Goal: Information Seeking & Learning: Learn about a topic

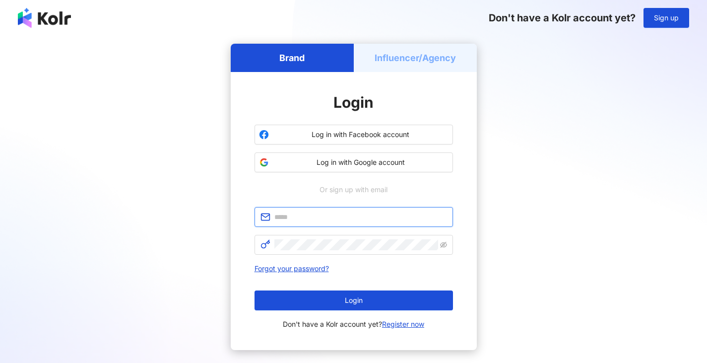
click at [322, 218] on input "text" at bounding box center [360, 216] width 173 height 11
type input "**********"
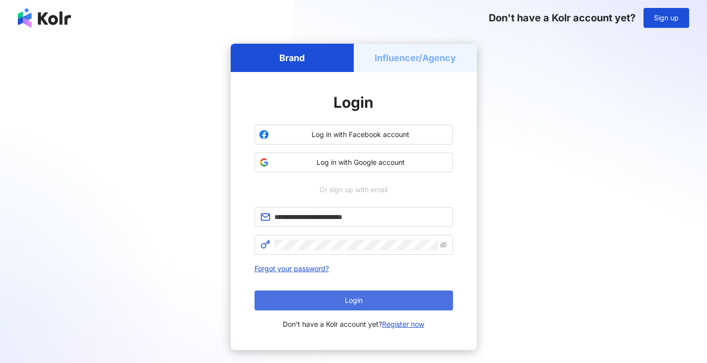
click at [345, 302] on span "Login" at bounding box center [354, 300] width 18 height 8
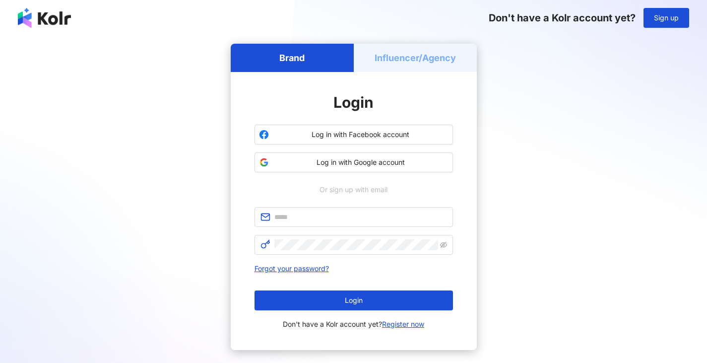
click at [441, 64] on h5 "Influencer/Agency" at bounding box center [415, 58] width 81 height 12
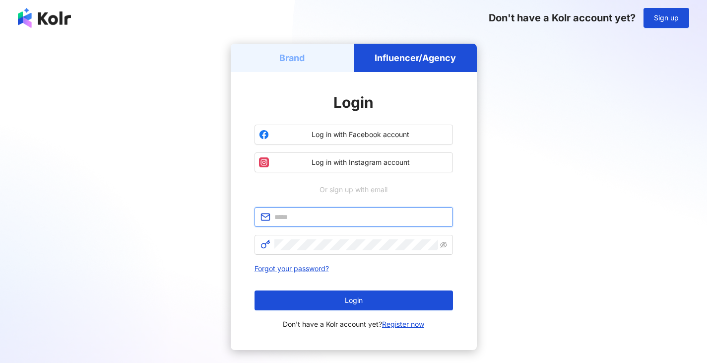
click at [314, 216] on input "text" at bounding box center [360, 216] width 173 height 11
type input "**********"
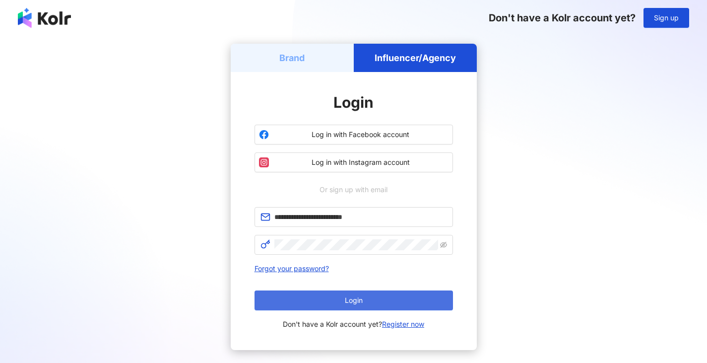
click at [381, 298] on button "Login" at bounding box center [354, 300] width 199 height 20
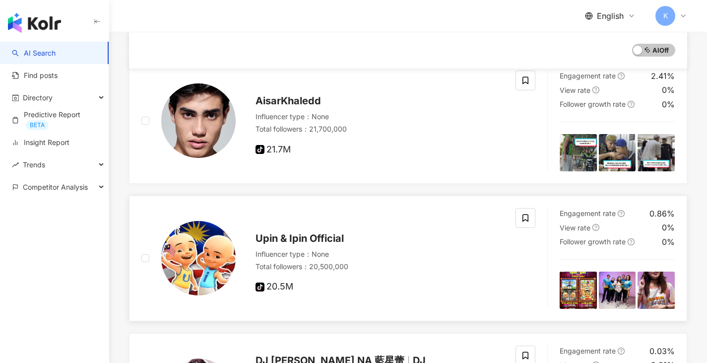
scroll to position [242, 0]
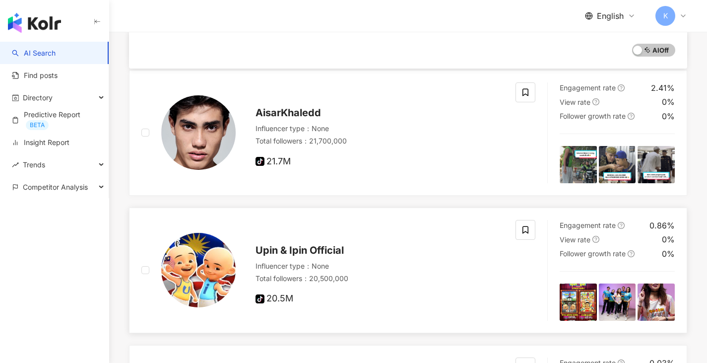
click at [597, 238] on icon "question-circle" at bounding box center [596, 239] width 7 height 7
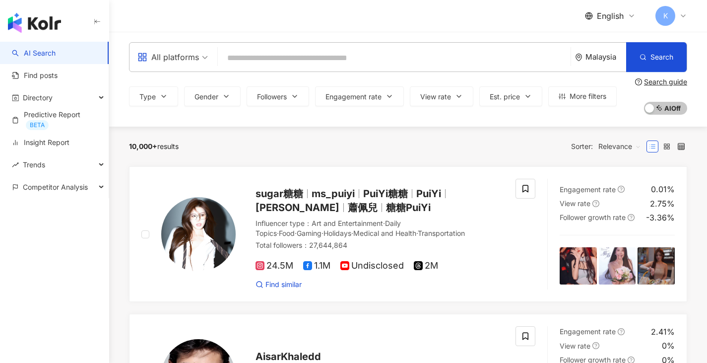
scroll to position [0, 0]
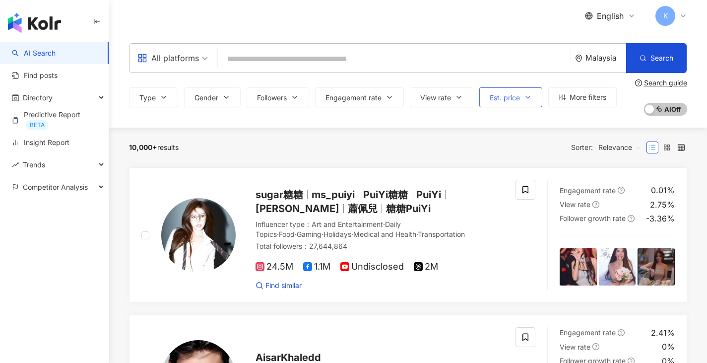
click at [531, 97] on icon "button" at bounding box center [528, 97] width 8 height 8
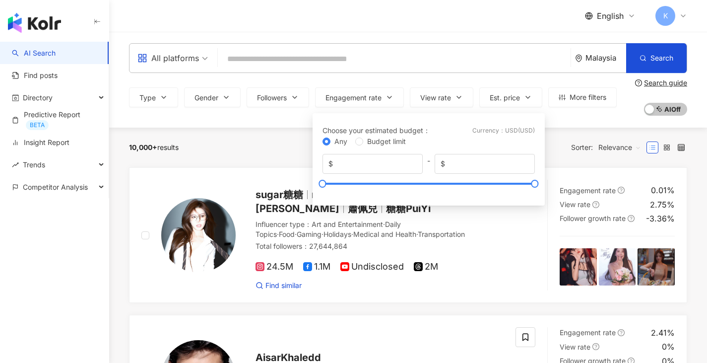
click at [518, 126] on div "Currency ： USD ( USD )" at bounding box center [504, 130] width 63 height 11
click at [519, 128] on div "Currency ： USD ( USD )" at bounding box center [504, 130] width 63 height 11
click at [571, 131] on div "10,000+ results Sorter: Relevance" at bounding box center [408, 148] width 558 height 40
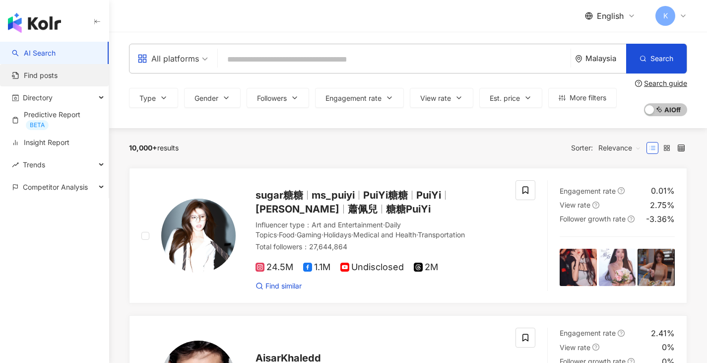
click at [58, 74] on link "Find posts" at bounding box center [35, 75] width 46 height 10
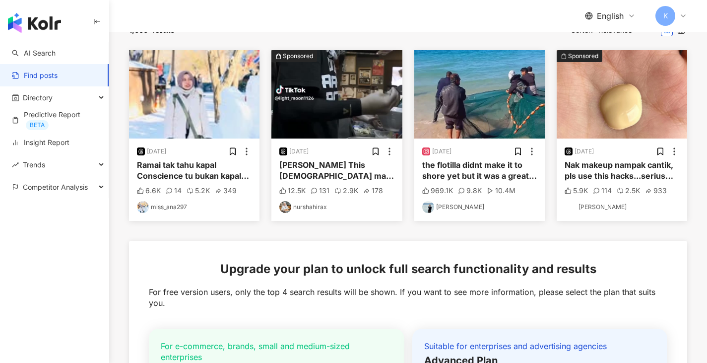
scroll to position [270, 0]
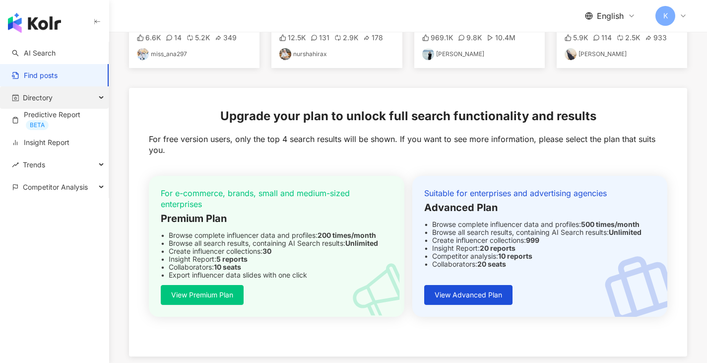
click at [90, 97] on div "Directory" at bounding box center [54, 97] width 109 height 22
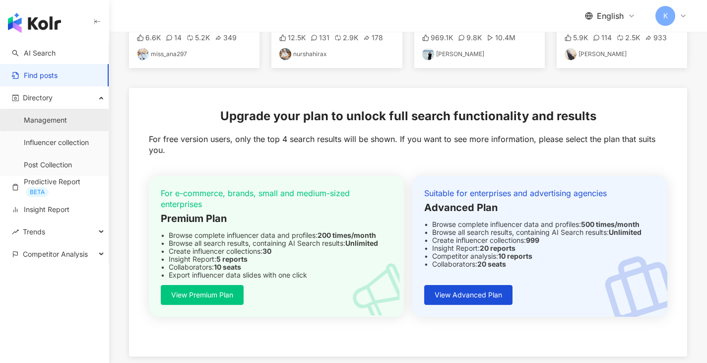
click at [67, 119] on link "Management" at bounding box center [45, 120] width 43 height 10
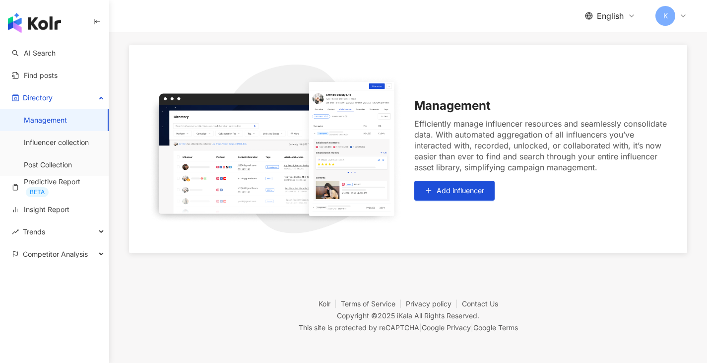
scroll to position [96, 0]
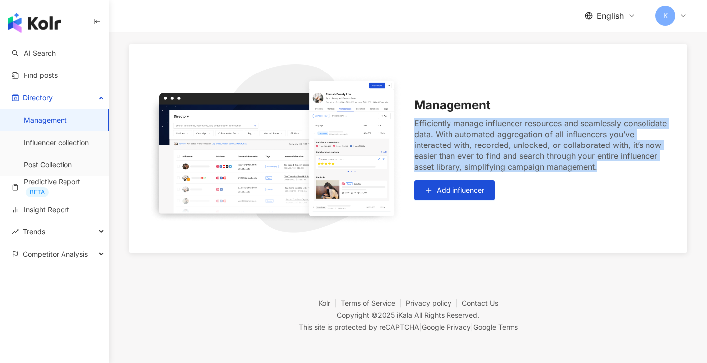
drag, startPoint x: 413, startPoint y: 122, endPoint x: 638, endPoint y: 172, distance: 230.9
click at [638, 172] on div "Management Efficiently manage influencer resources and seamlessly consolidate d…" at bounding box center [408, 148] width 519 height 169
copy div "Efficiently manage influencer resources and seamlessly consolidate data. With a…"
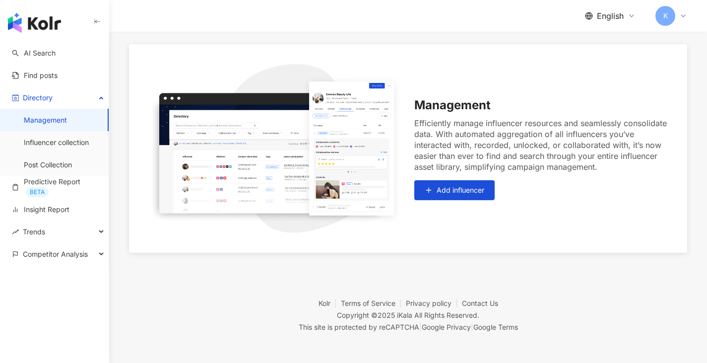
click at [618, 96] on div "Management Efficiently manage influencer resources and seamlessly consolidate d…" at bounding box center [408, 148] width 519 height 169
click at [55, 137] on link "Influencer collection" at bounding box center [56, 142] width 65 height 10
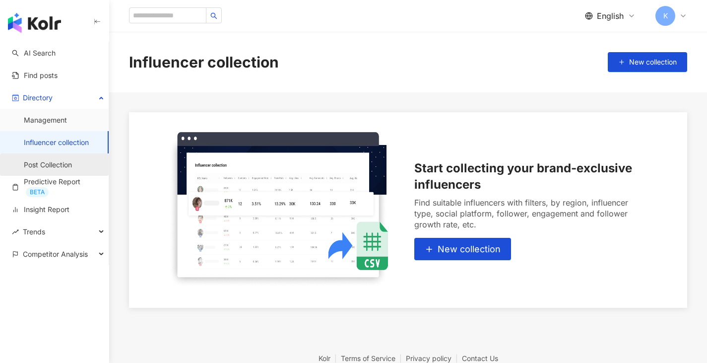
click at [71, 163] on link "Post Collection" at bounding box center [48, 165] width 48 height 10
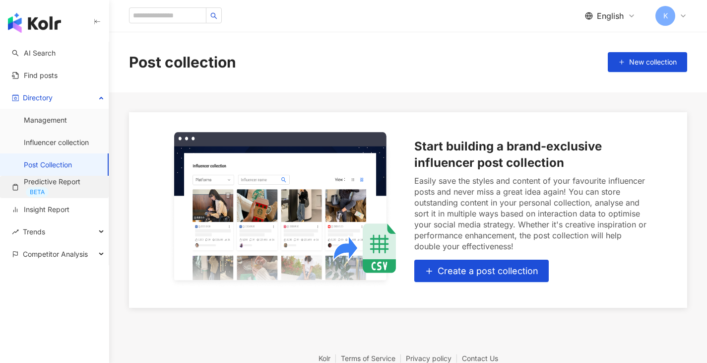
click at [61, 188] on link "Predictive Report BETA" at bounding box center [56, 187] width 89 height 20
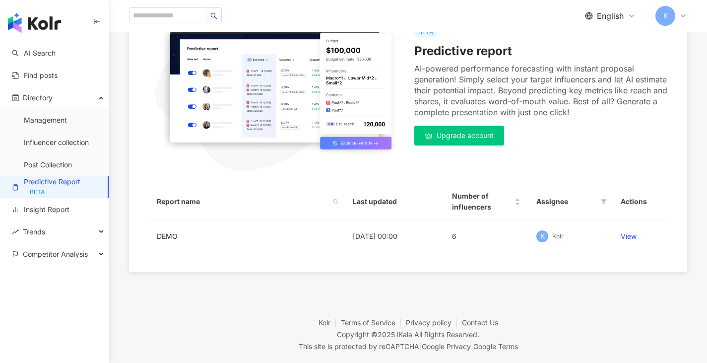
scroll to position [150, 0]
click at [633, 224] on td "View" at bounding box center [640, 235] width 55 height 31
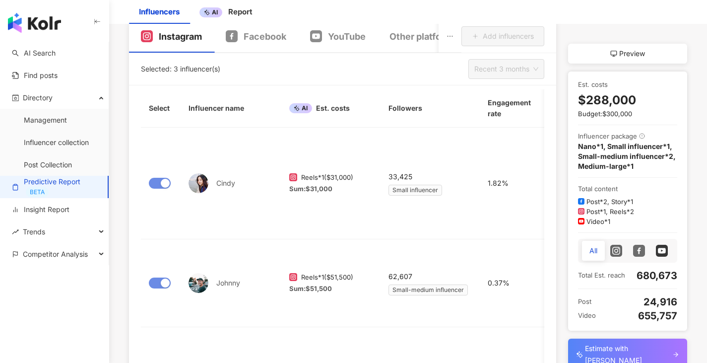
scroll to position [143, 0]
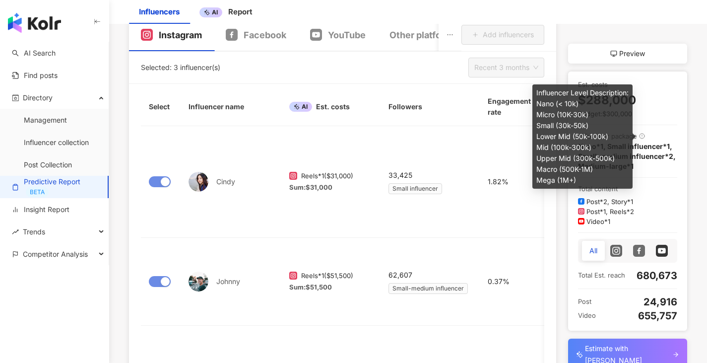
click at [641, 137] on icon at bounding box center [642, 137] width 6 height 6
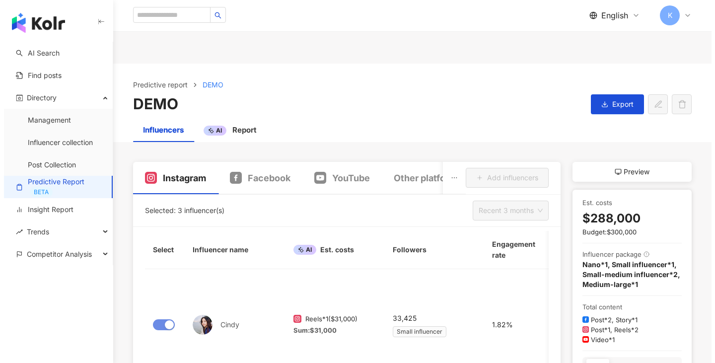
scroll to position [0, 0]
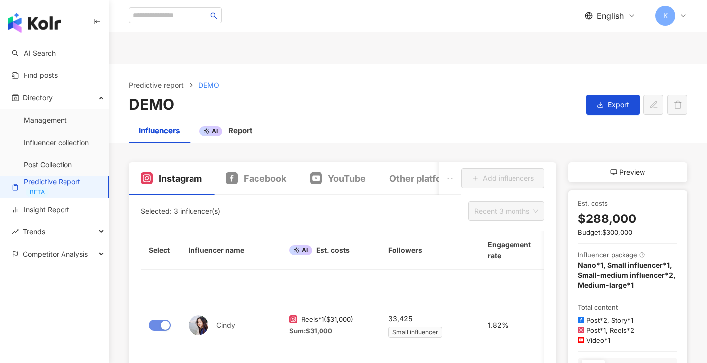
click at [667, 169] on div "Preview" at bounding box center [627, 172] width 119 height 20
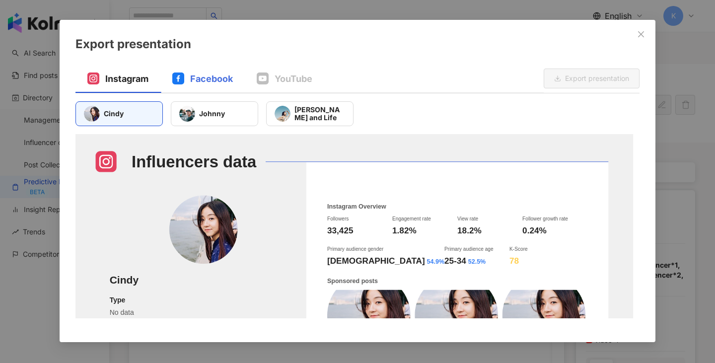
drag, startPoint x: 213, startPoint y: 70, endPoint x: 212, endPoint y: 79, distance: 8.5
click at [213, 70] on div "Facebook" at bounding box center [202, 79] width 84 height 28
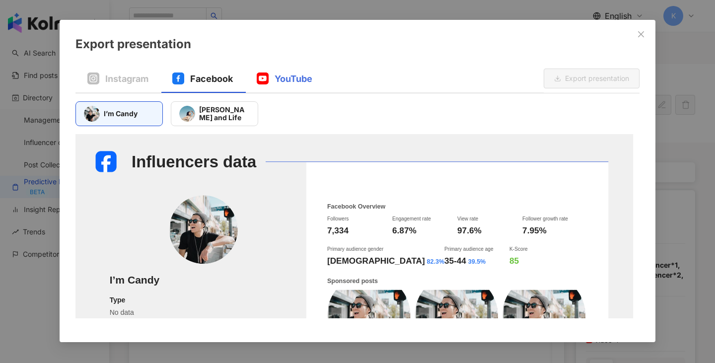
click at [291, 87] on div "YouTube" at bounding box center [284, 79] width 79 height 28
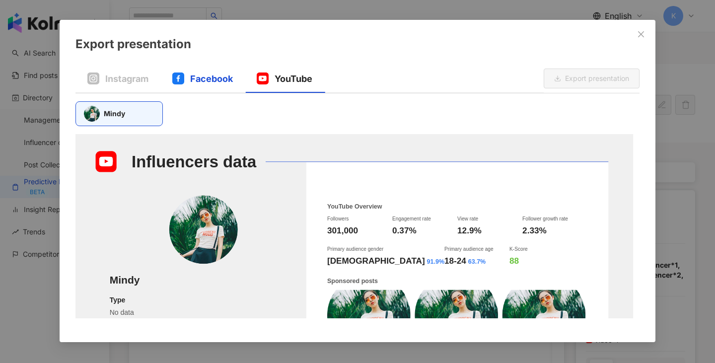
click at [208, 75] on span "Facebook" at bounding box center [211, 78] width 43 height 12
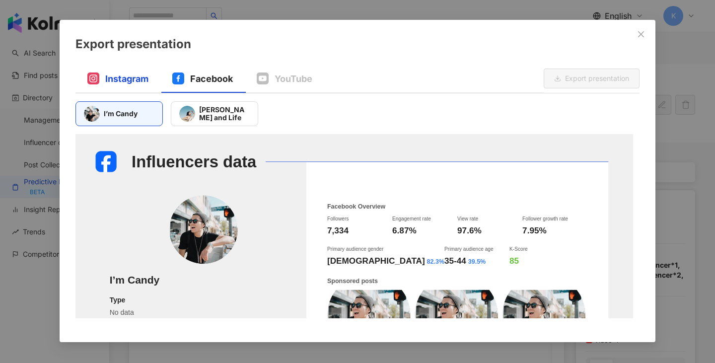
click at [141, 74] on span "Instagram" at bounding box center [126, 78] width 43 height 12
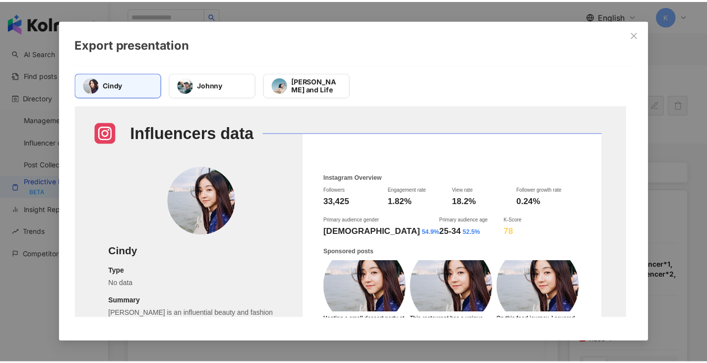
scroll to position [29, 0]
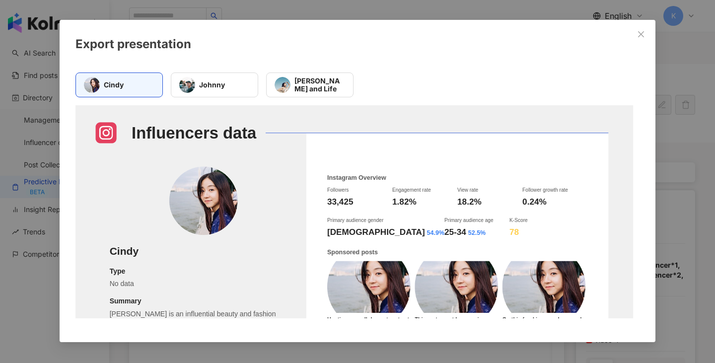
click at [667, 106] on div "Export presentation Instagram Facebook YouTube Export presentation [PERSON_NAME…" at bounding box center [357, 181] width 715 height 363
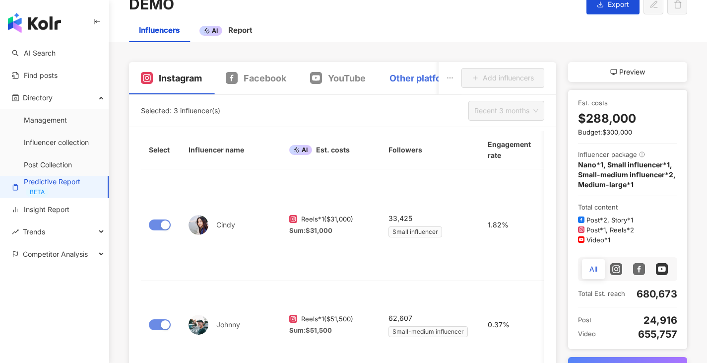
scroll to position [101, 0]
